Goal: Complete application form

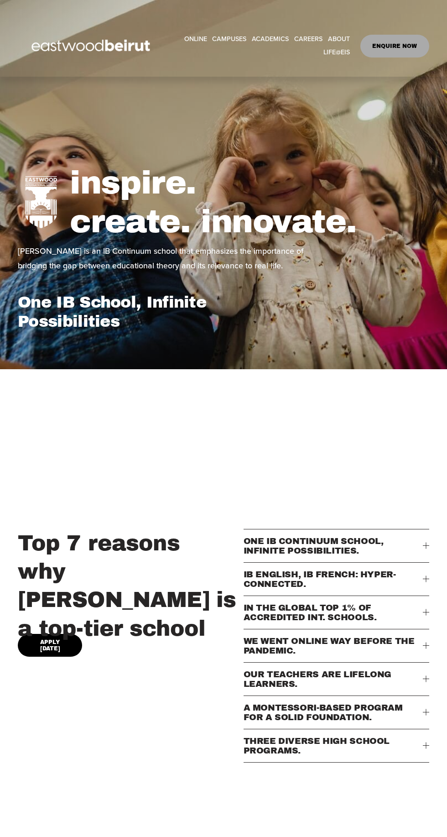
select select "**"
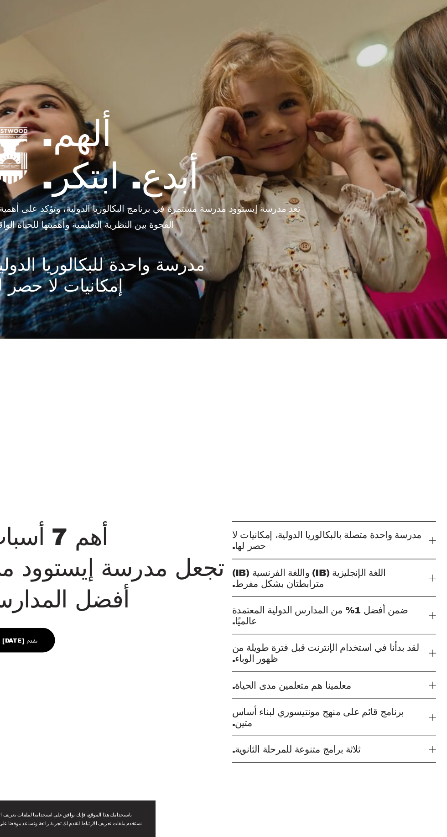
scroll to position [19, 0]
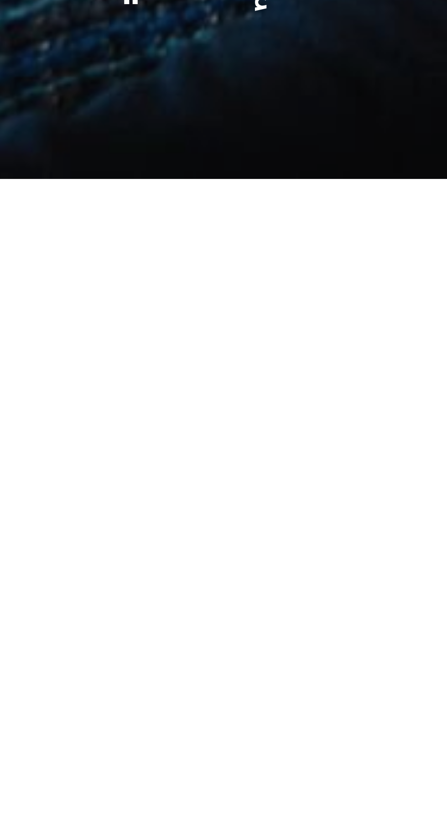
click at [183, 425] on div at bounding box center [223, 625] width 447 height 552
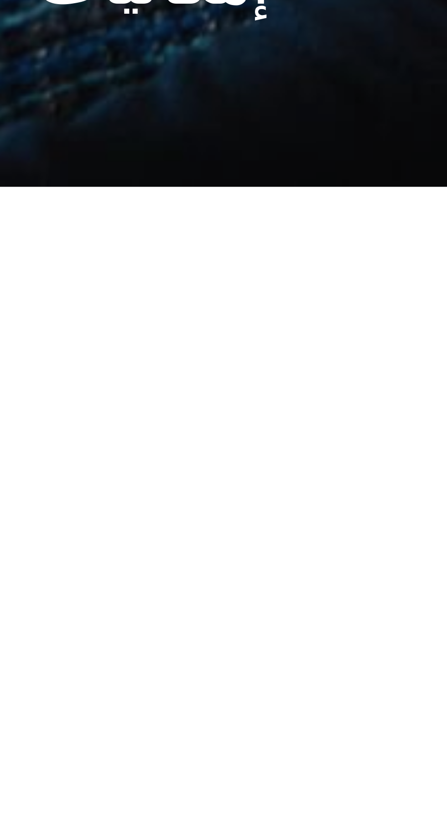
click at [183, 382] on div at bounding box center [223, 627] width 447 height 552
